Goal: Check status: Check status

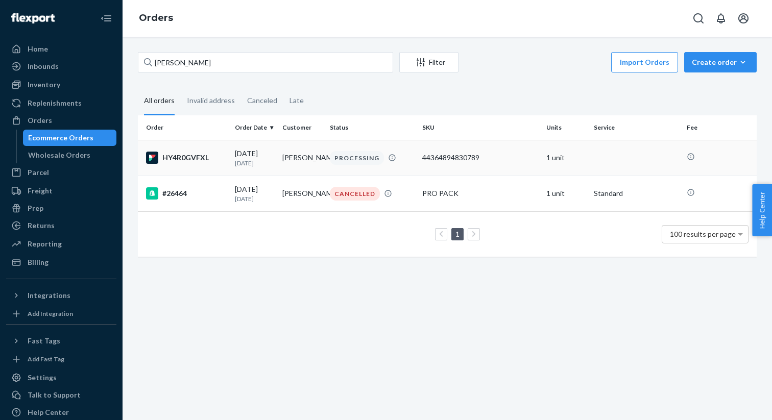
click at [210, 148] on td "HY4R0GVFXL" at bounding box center [184, 158] width 93 height 36
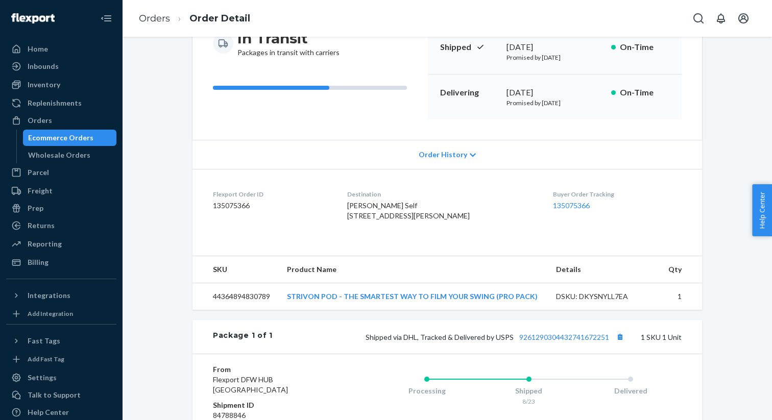
scroll to position [119, 0]
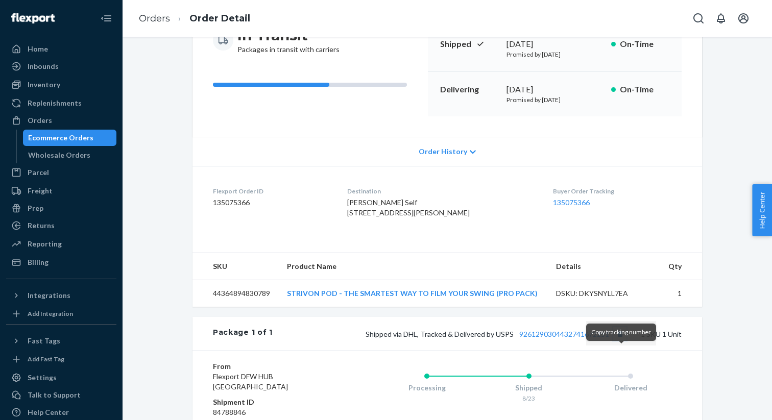
click at [620, 341] on button "Copy tracking number" at bounding box center [619, 333] width 13 height 13
click at [31, 139] on div "Ecommerce Orders" at bounding box center [60, 138] width 65 height 10
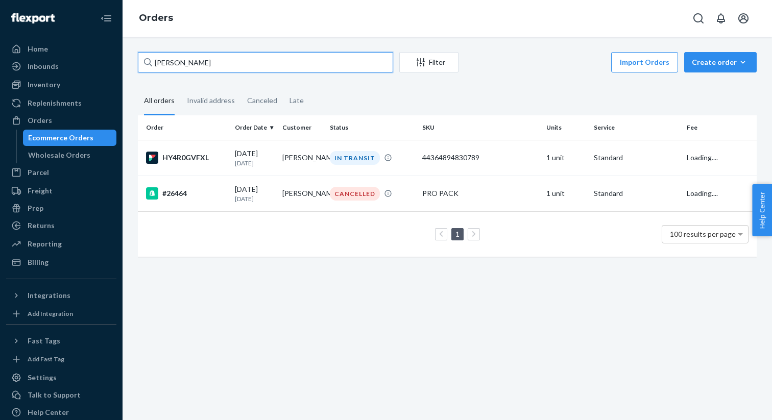
click at [182, 65] on input "[PERSON_NAME]" at bounding box center [265, 62] width 255 height 20
click at [182, 62] on input "[PERSON_NAME]" at bounding box center [265, 62] width 255 height 20
